Goal: Task Accomplishment & Management: Complete application form

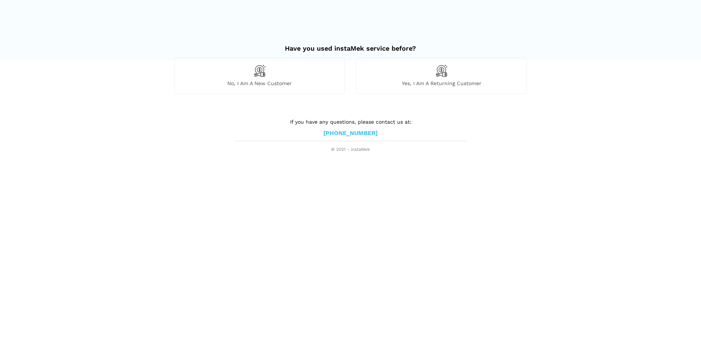
click at [434, 78] on div "Yes, I am a returning customer" at bounding box center [441, 76] width 171 height 36
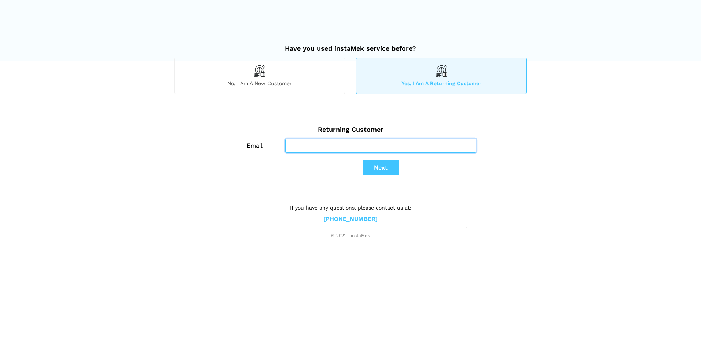
click at [302, 145] on input "Email" at bounding box center [380, 146] width 191 height 14
type input "herah_64@hotmail.com"
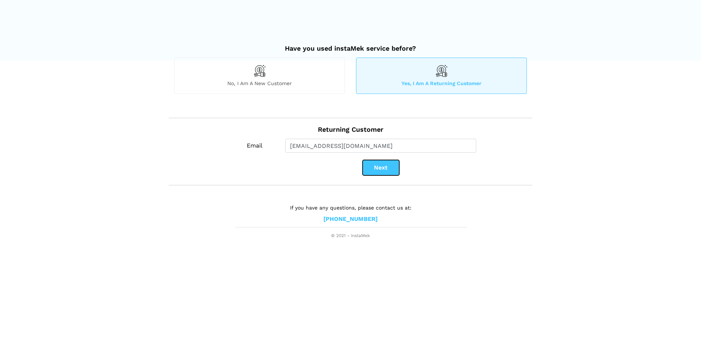
click at [381, 168] on button "Next" at bounding box center [381, 167] width 37 height 15
click at [380, 167] on button "Next" at bounding box center [381, 167] width 37 height 15
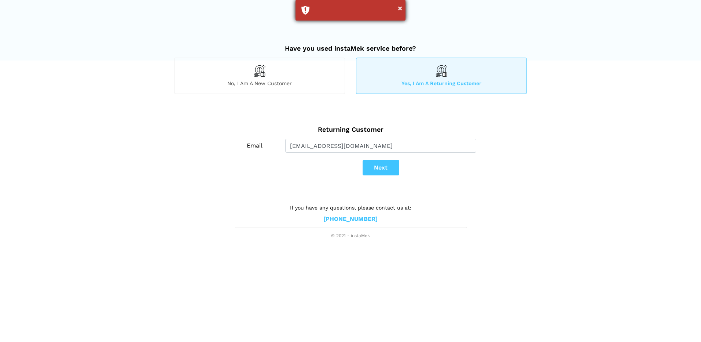
click at [304, 10] on div "×" at bounding box center [351, 10] width 110 height 21
